Goal: Task Accomplishment & Management: Manage account settings

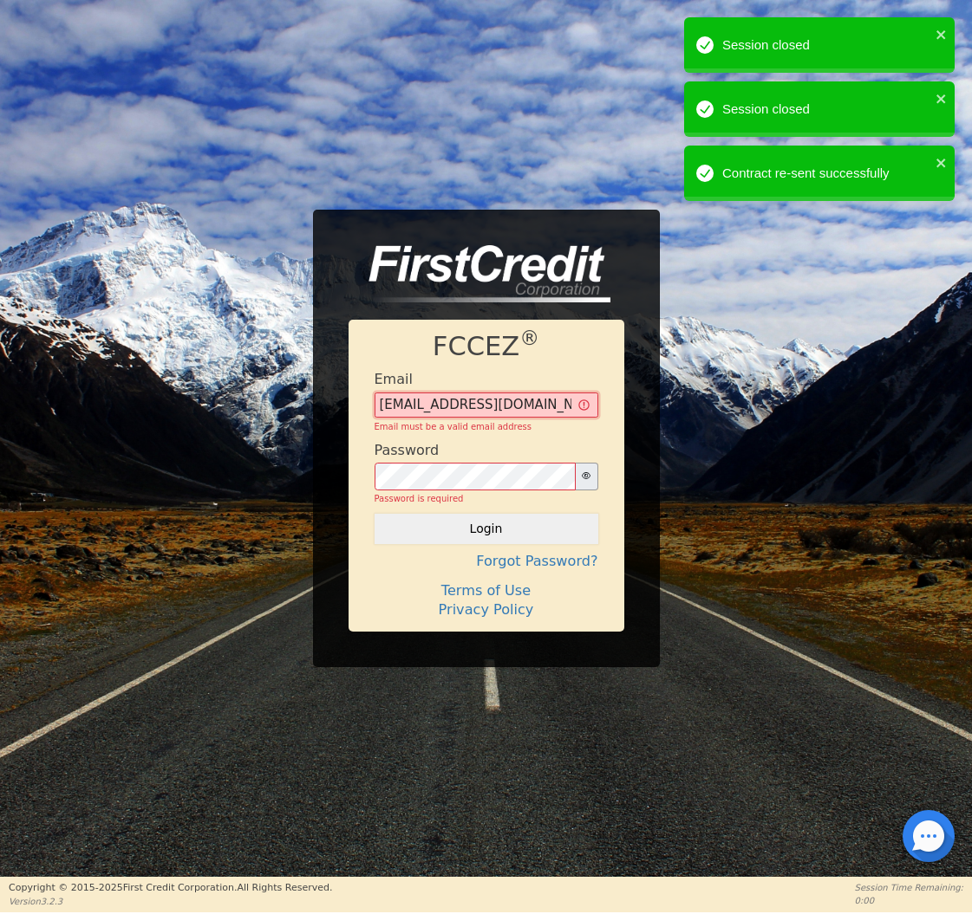
type input "[EMAIL_ADDRESS][DOMAIN_NAME]"
click at [474, 526] on button "Login" at bounding box center [486, 528] width 224 height 29
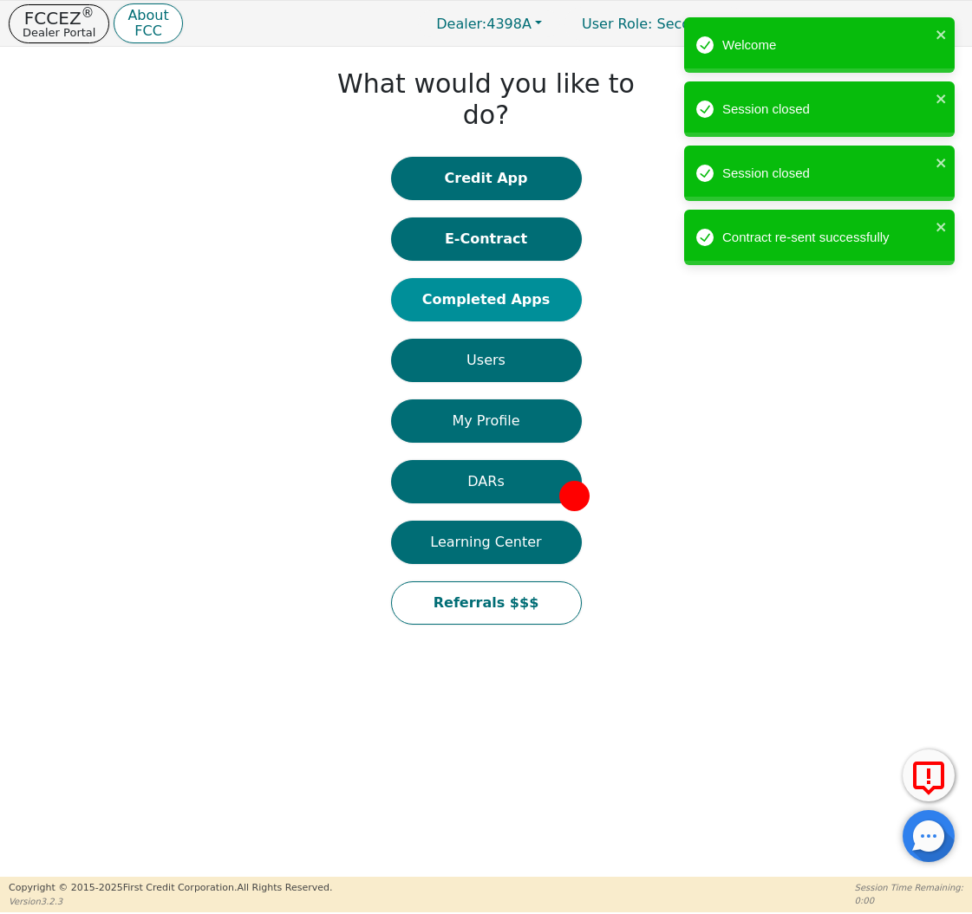
click at [502, 280] on button "Completed Apps" at bounding box center [486, 299] width 191 height 43
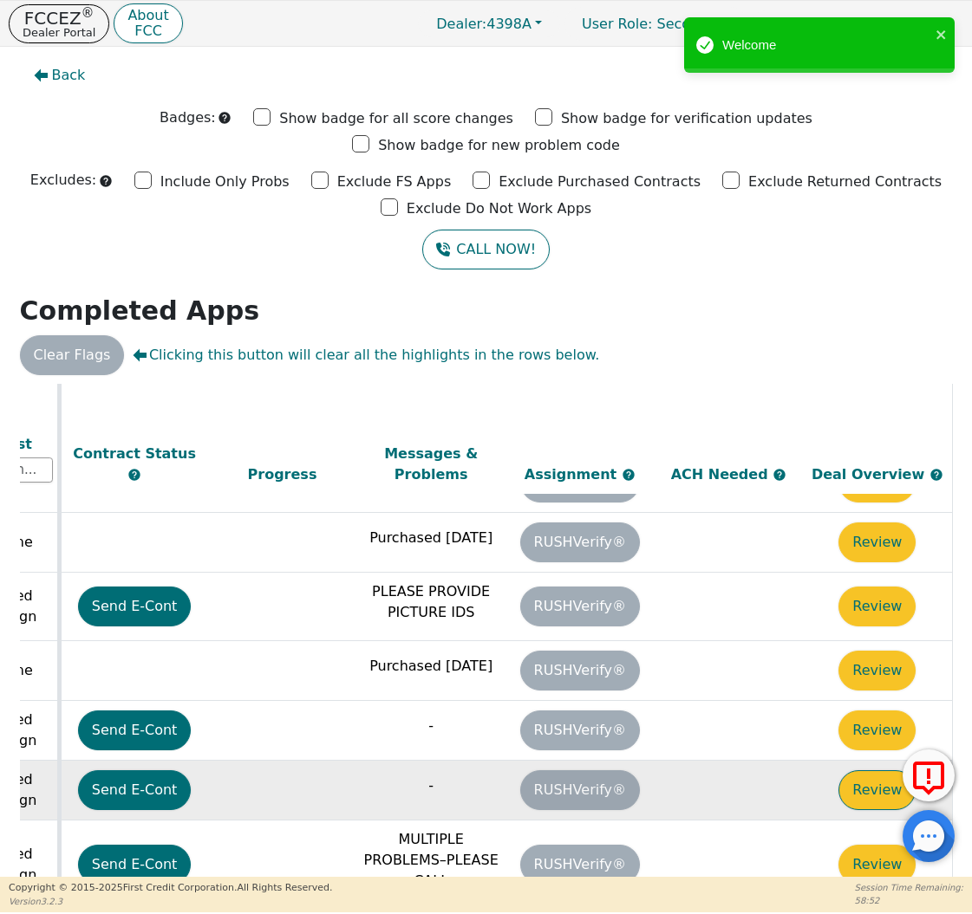
scroll to position [321, 968]
click at [842, 771] on button "Review" at bounding box center [876, 791] width 77 height 40
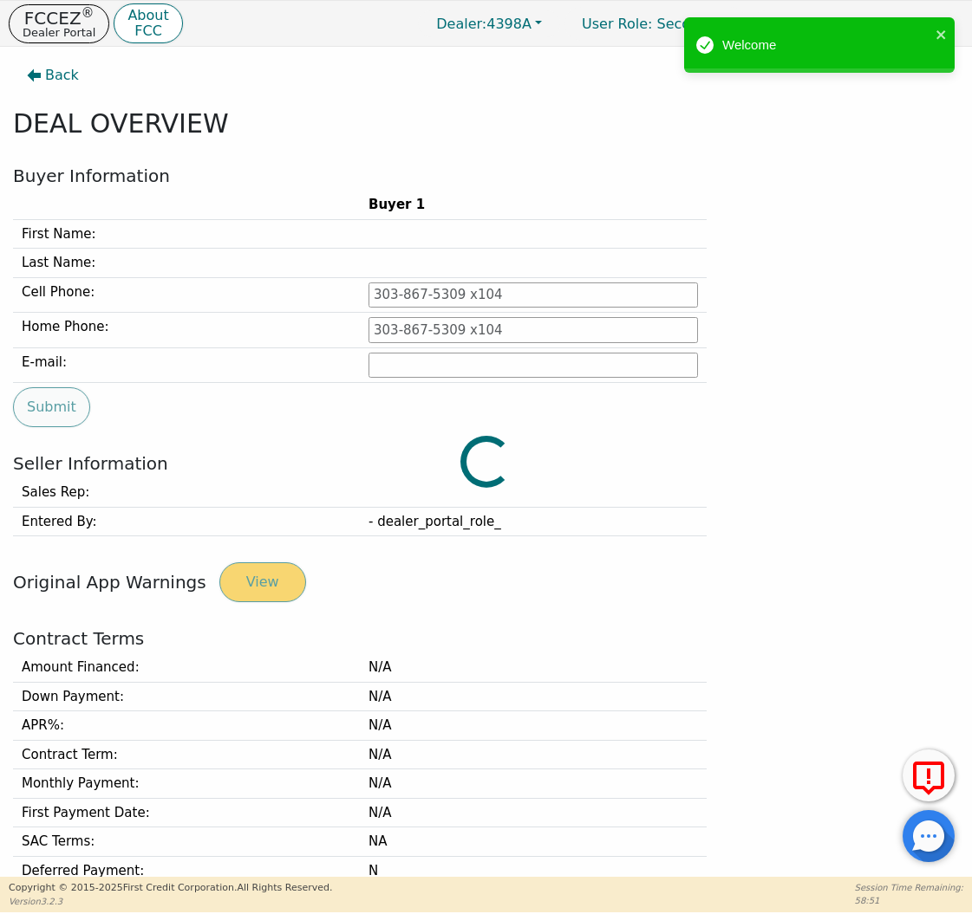
type input "[PHONE_NUMBER]"
type input "[PERSON_NAME][EMAIL_ADDRESS][PERSON_NAME][DOMAIN_NAME]"
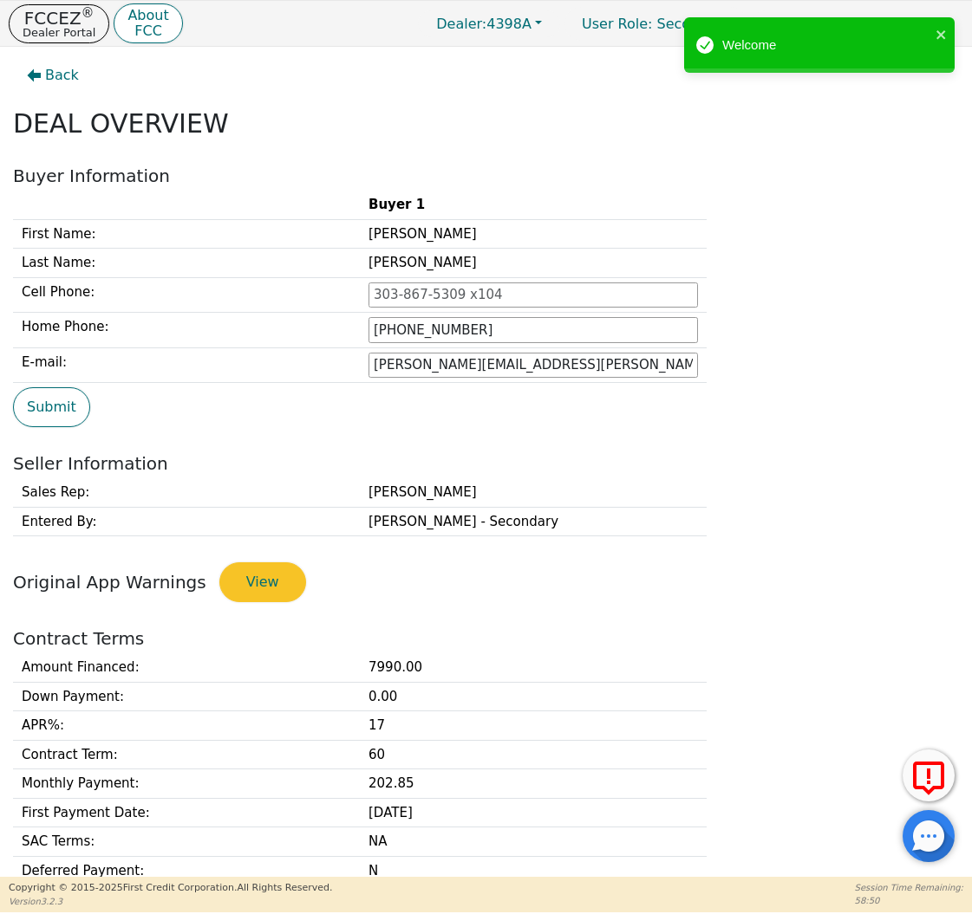
scroll to position [379, 0]
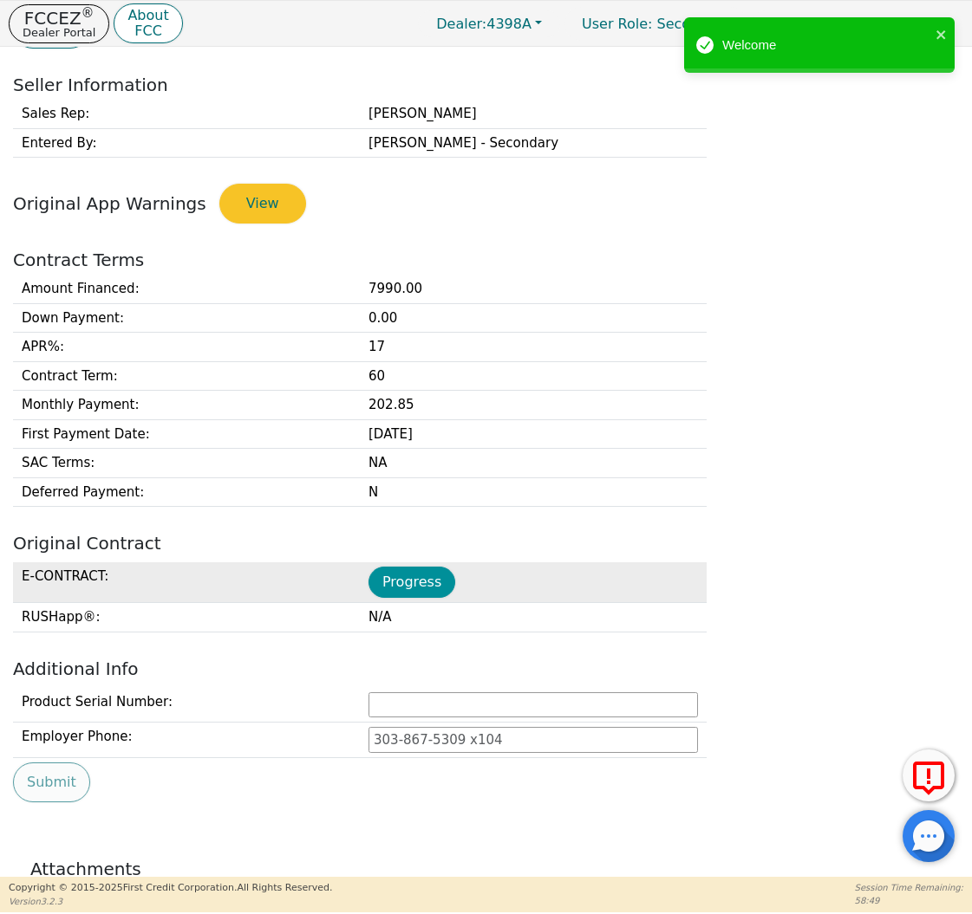
click at [399, 577] on button "Progress" at bounding box center [411, 582] width 87 height 31
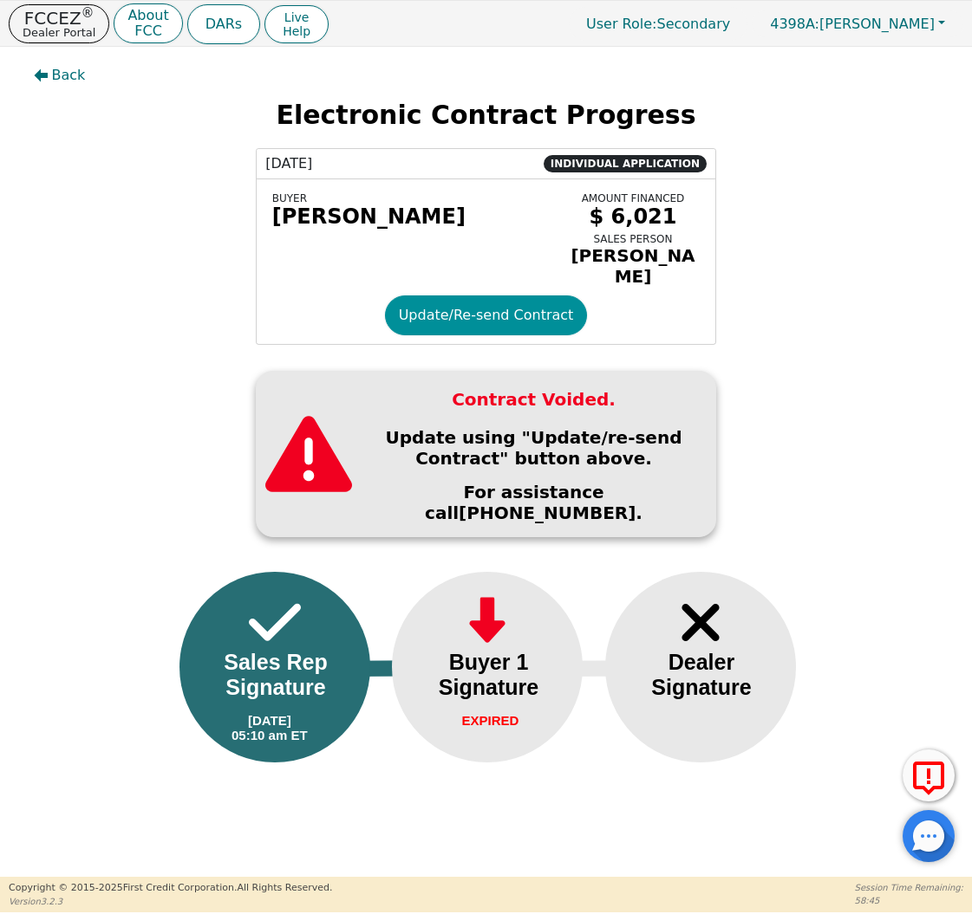
click at [422, 309] on button "Update/Re-send Contract" at bounding box center [486, 316] width 203 height 40
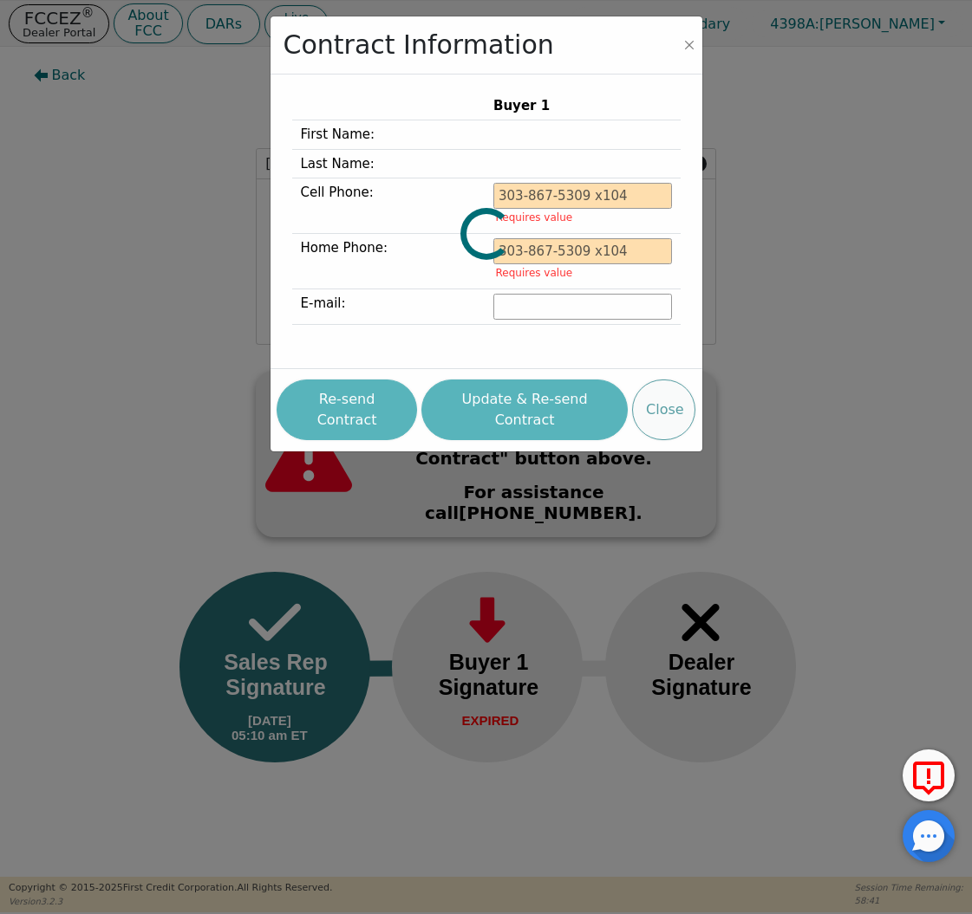
type input "[PHONE_NUMBER]"
type input "[PERSON_NAME][EMAIL_ADDRESS][PERSON_NAME][DOMAIN_NAME]"
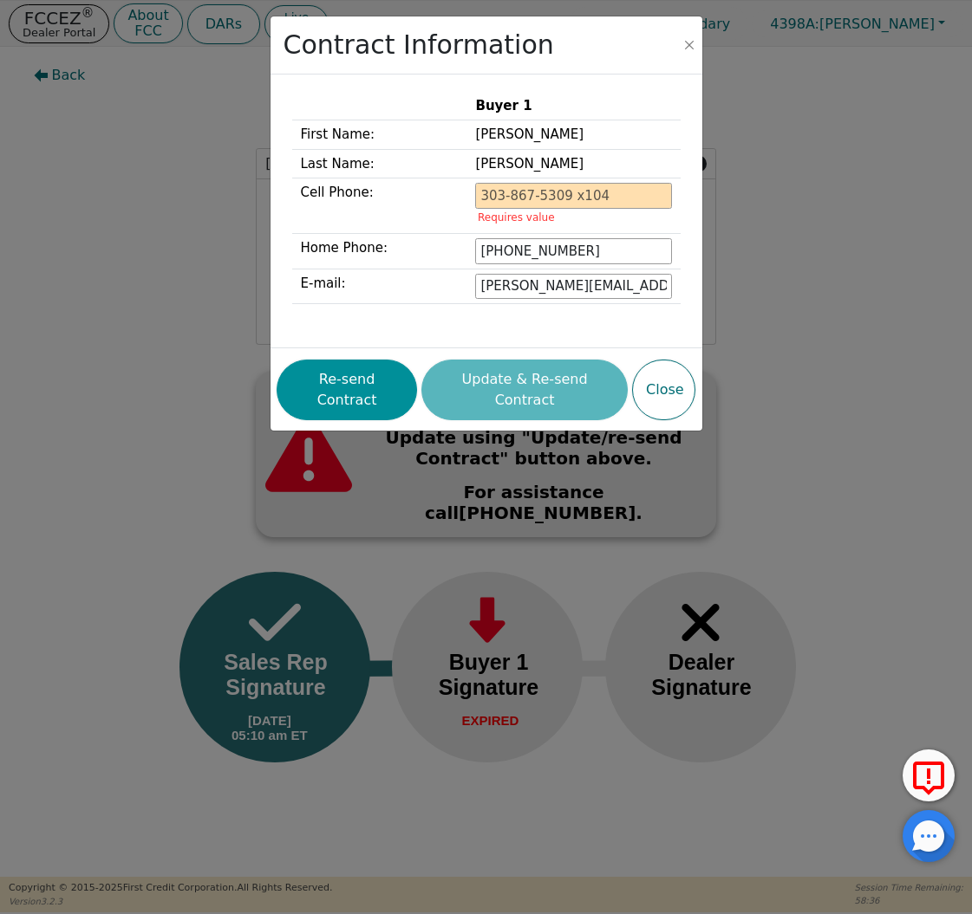
click at [367, 372] on button "Re-send Contract" at bounding box center [346, 390] width 140 height 61
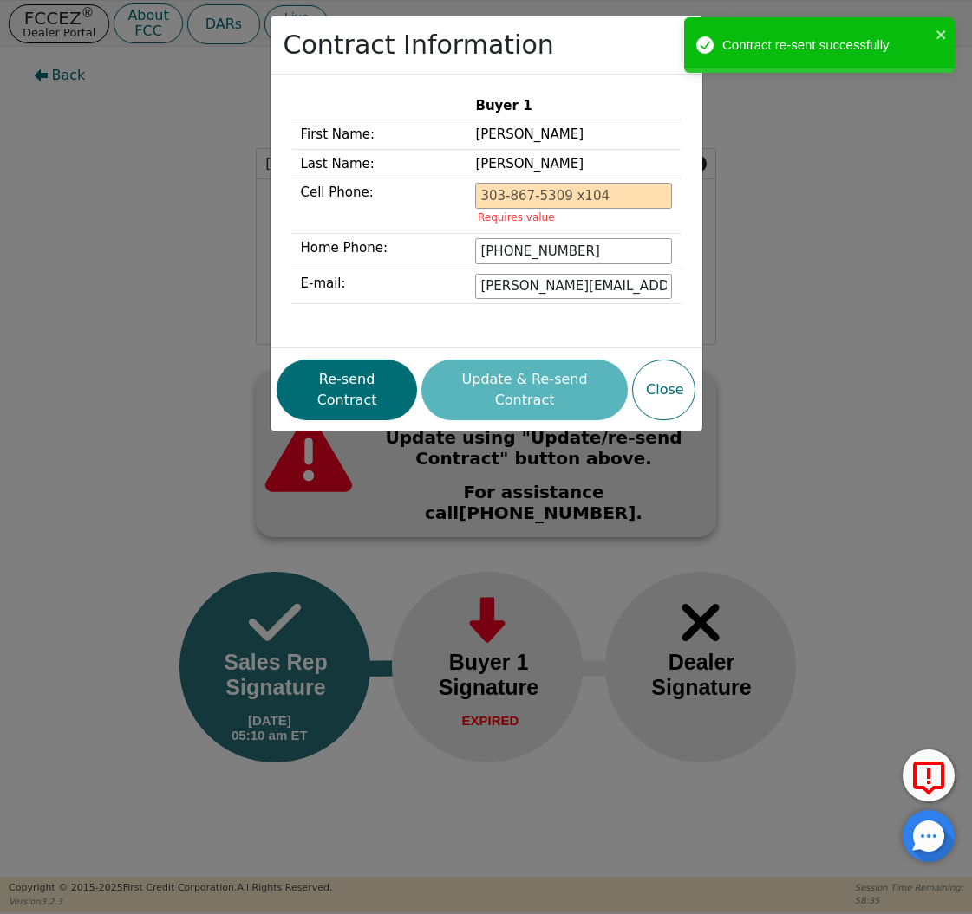
click at [152, 226] on div "Contract Information Buyer 1 First Name: [PERSON_NAME] Last Name: [PERSON_NAME]…" at bounding box center [486, 457] width 972 height 914
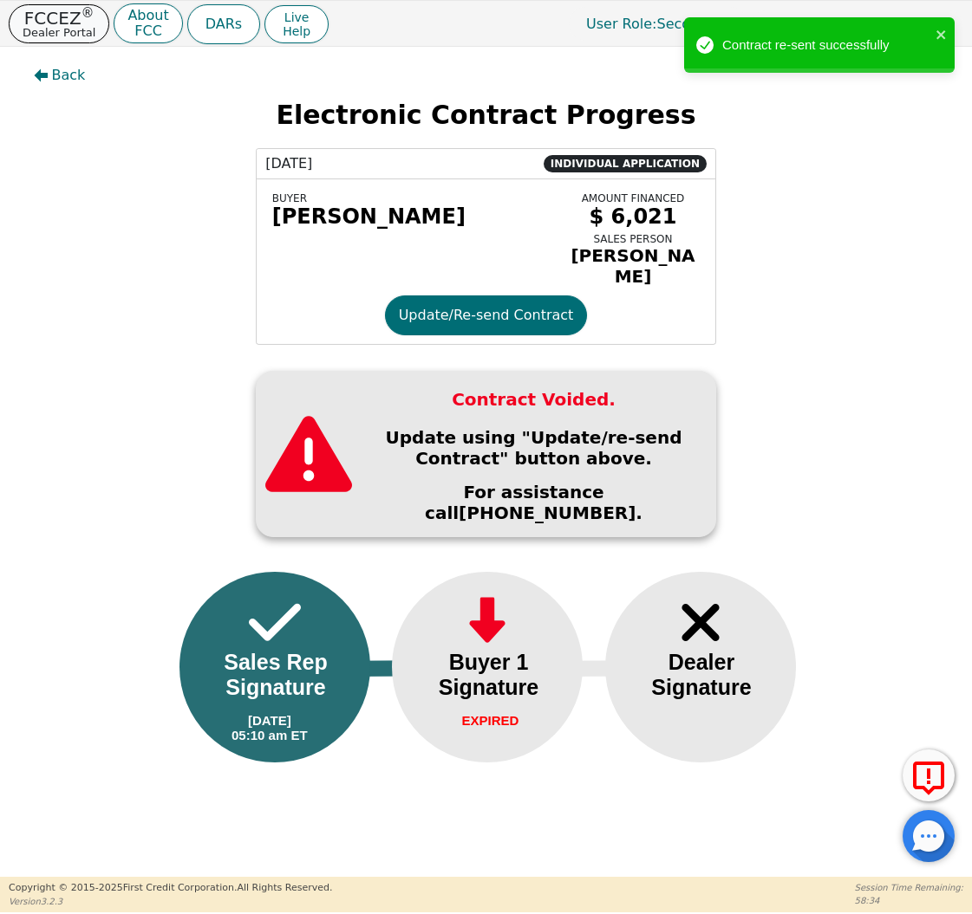
click at [82, 28] on p "Dealer Portal" at bounding box center [59, 32] width 73 height 11
